Goal: Task Accomplishment & Management: Manage account settings

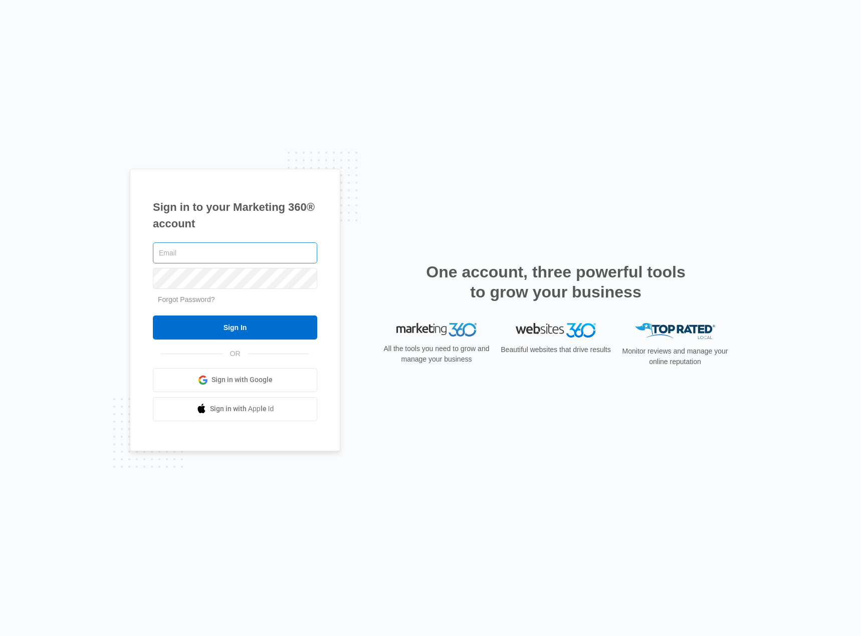
type input "[PERSON_NAME][EMAIL_ADDRESS][DOMAIN_NAME]"
click at [246, 325] on input "Sign In" at bounding box center [235, 328] width 164 height 24
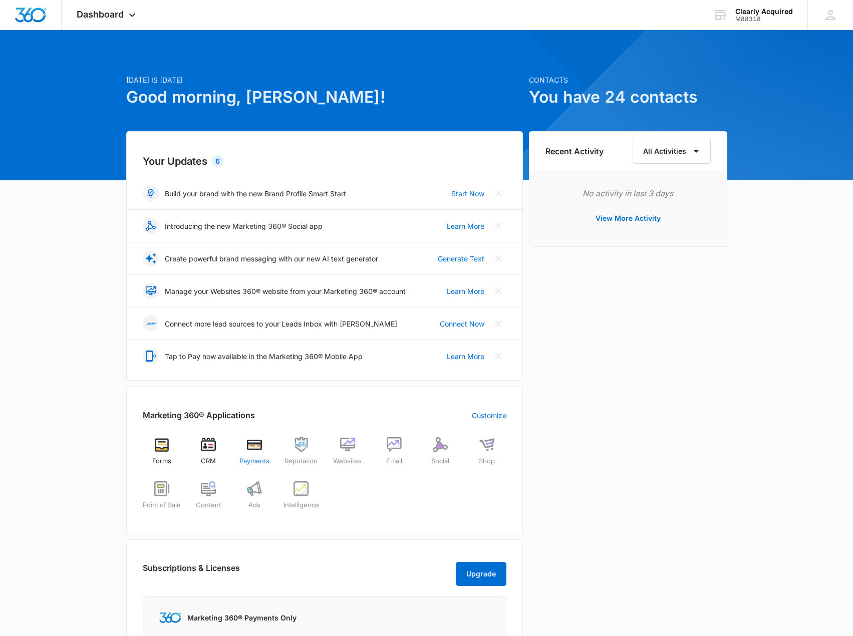
click at [261, 456] on div "Payments" at bounding box center [254, 455] width 39 height 36
